Goal: Information Seeking & Learning: Learn about a topic

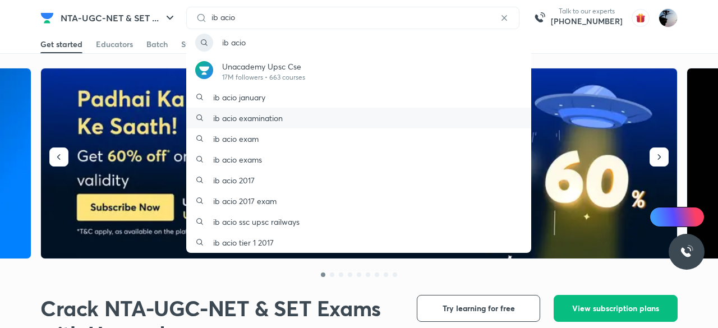
type input "ib acio"
click at [265, 119] on p "ib acio examination" at bounding box center [248, 118] width 70 height 12
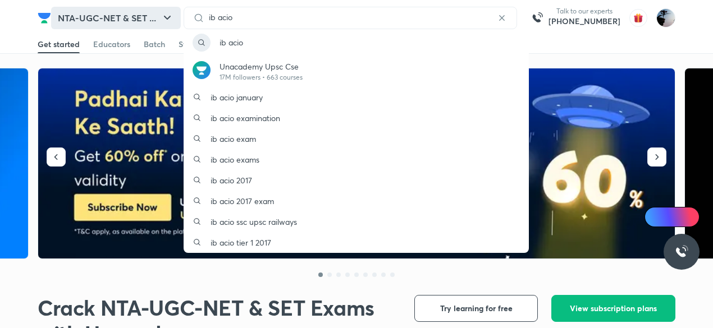
click at [174, 14] on icon "button" at bounding box center [166, 17] width 13 height 13
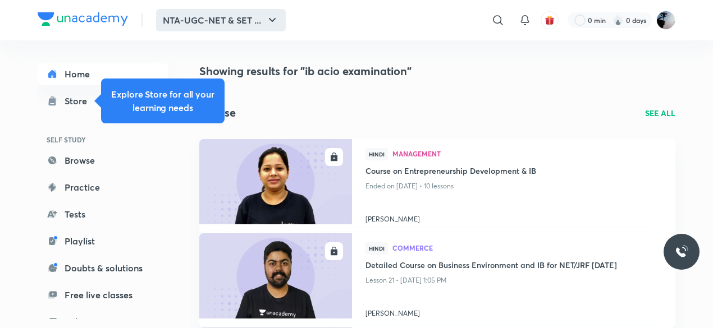
click at [264, 22] on button "NTA-UGC-NET & SET ..." at bounding box center [221, 20] width 130 height 22
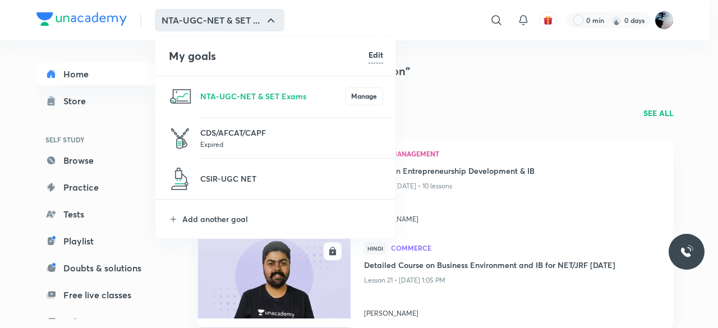
click at [247, 141] on p "Expired" at bounding box center [291, 144] width 183 height 11
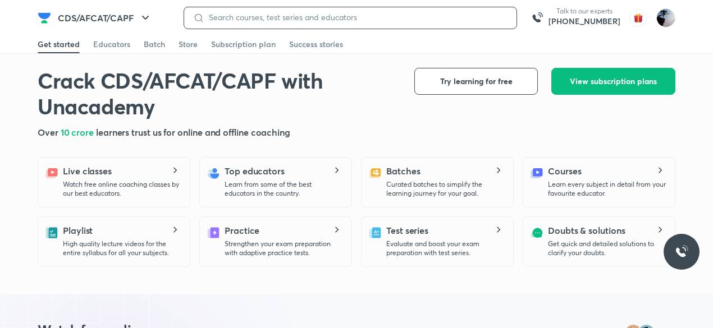
click at [330, 16] on input at bounding box center [355, 17] width 303 height 9
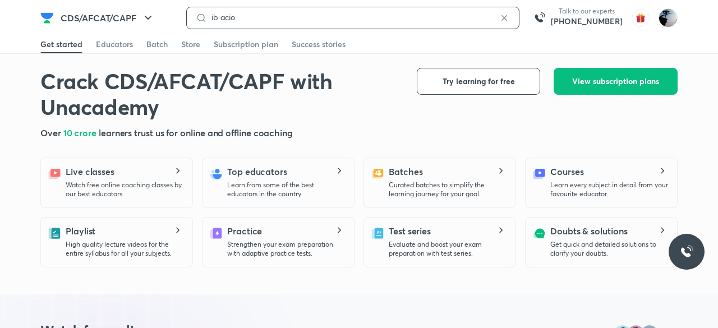
type input "ib acio"
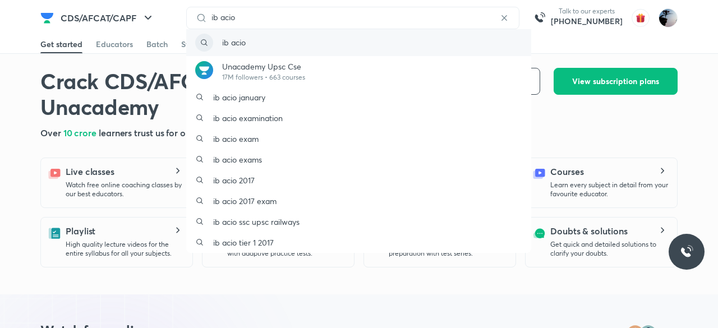
click at [274, 48] on div "ib acio" at bounding box center [358, 42] width 345 height 27
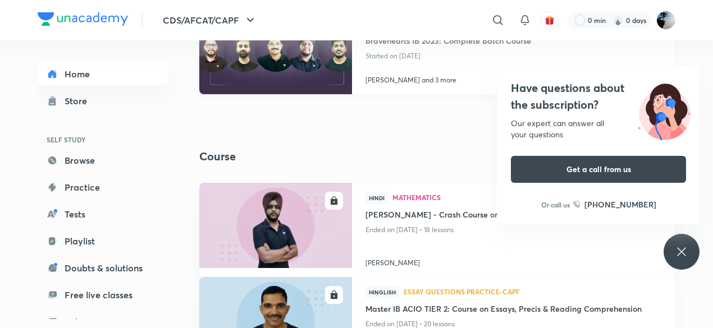
scroll to position [449, 0]
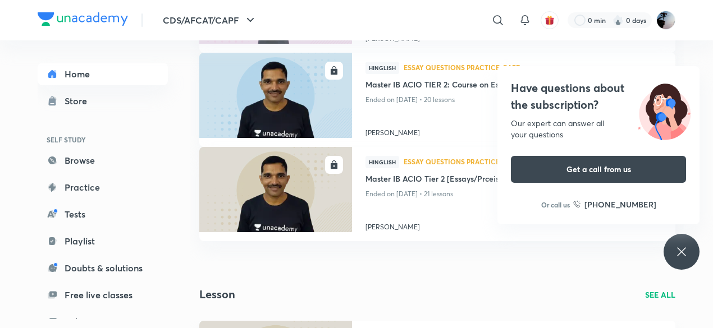
click at [576, 249] on div "ENROLL Hindi Mathematics [PERSON_NAME] - Crash Course on Arithmetic Ended on [D…" at bounding box center [437, 109] width 494 height 303
click at [685, 258] on icon at bounding box center [680, 251] width 13 height 13
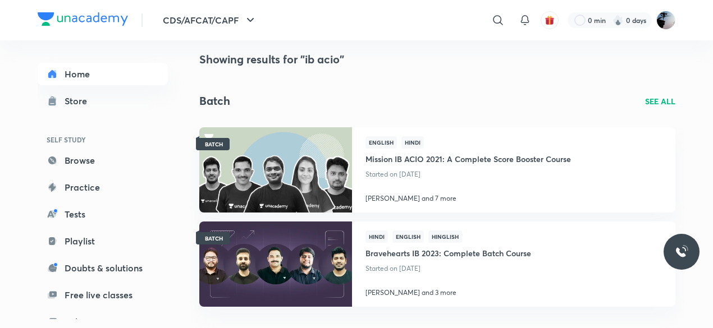
scroll to position [0, 0]
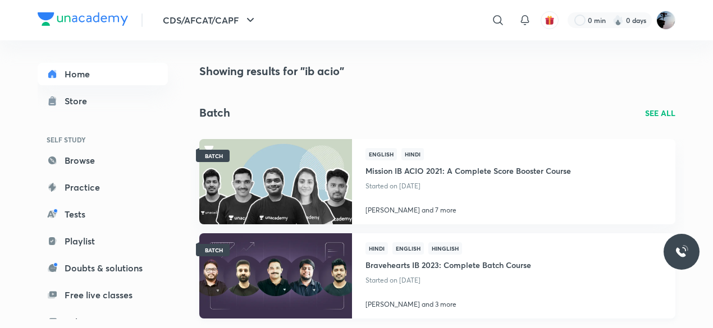
click at [442, 263] on h4 "Bravehearts IB 2023: Complete Batch Course" at bounding box center [448, 264] width 166 height 19
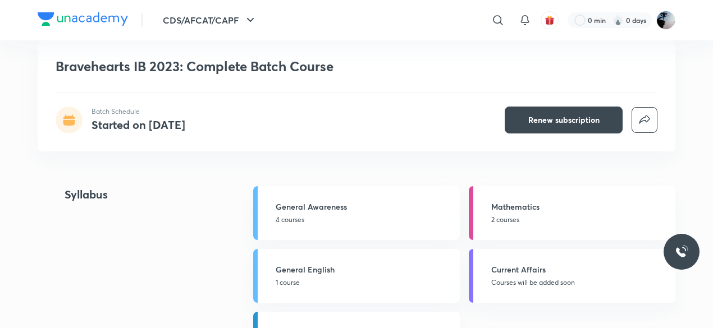
scroll to position [748, 0]
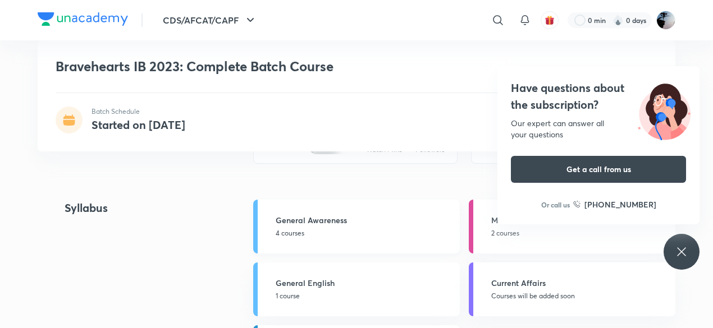
click at [327, 216] on h5 "General Awareness" at bounding box center [363, 220] width 177 height 12
